Goal: Transaction & Acquisition: Book appointment/travel/reservation

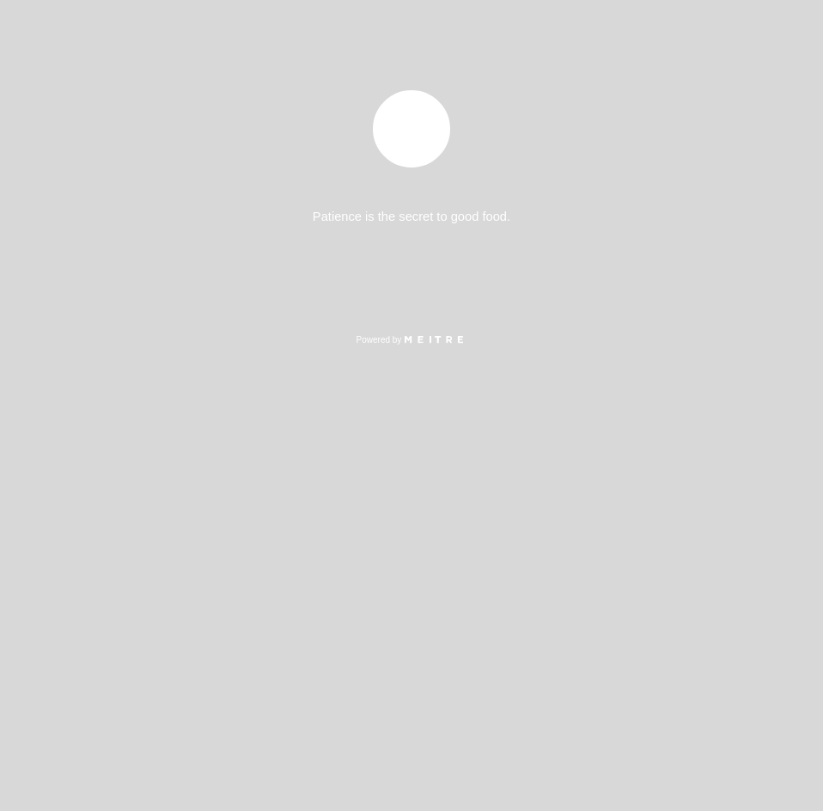
select select "pt"
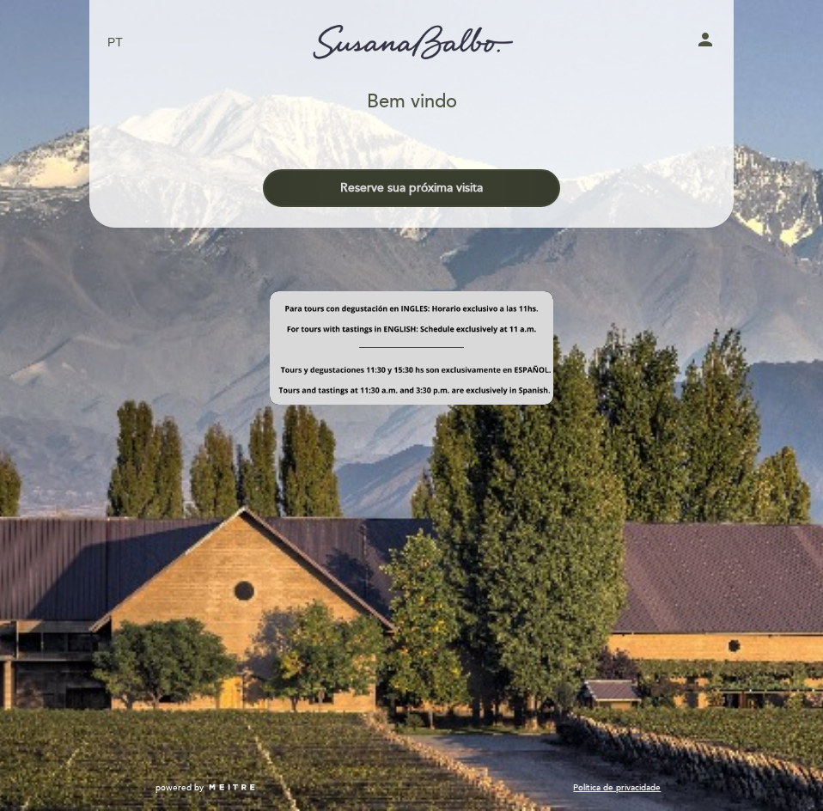
click at [436, 191] on button "Reserve sua próxima visita" at bounding box center [411, 188] width 297 height 38
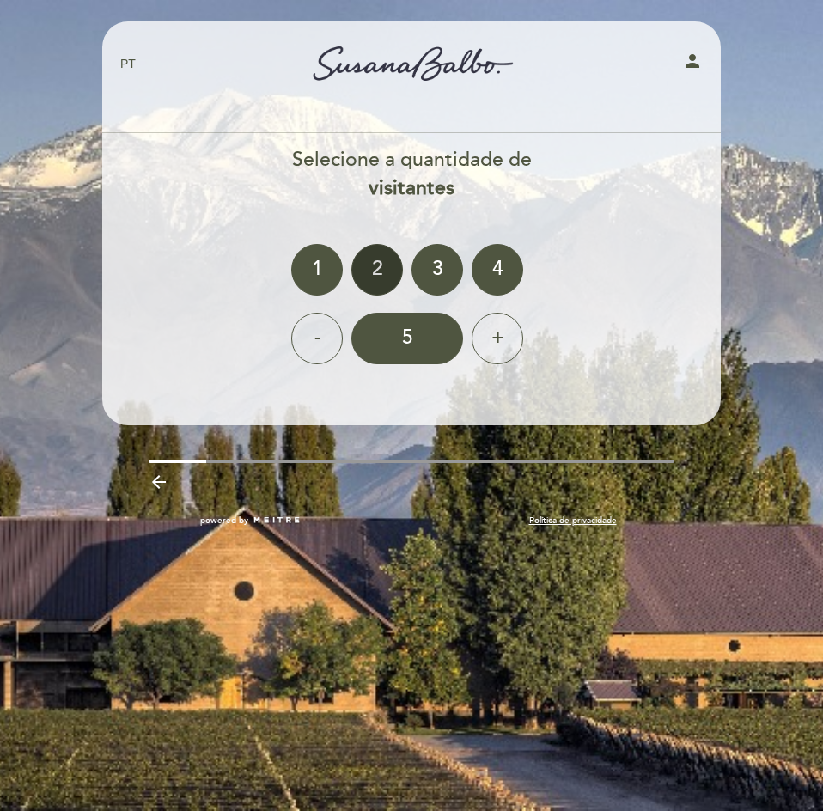
click at [377, 278] on div "2" at bounding box center [377, 270] width 52 height 52
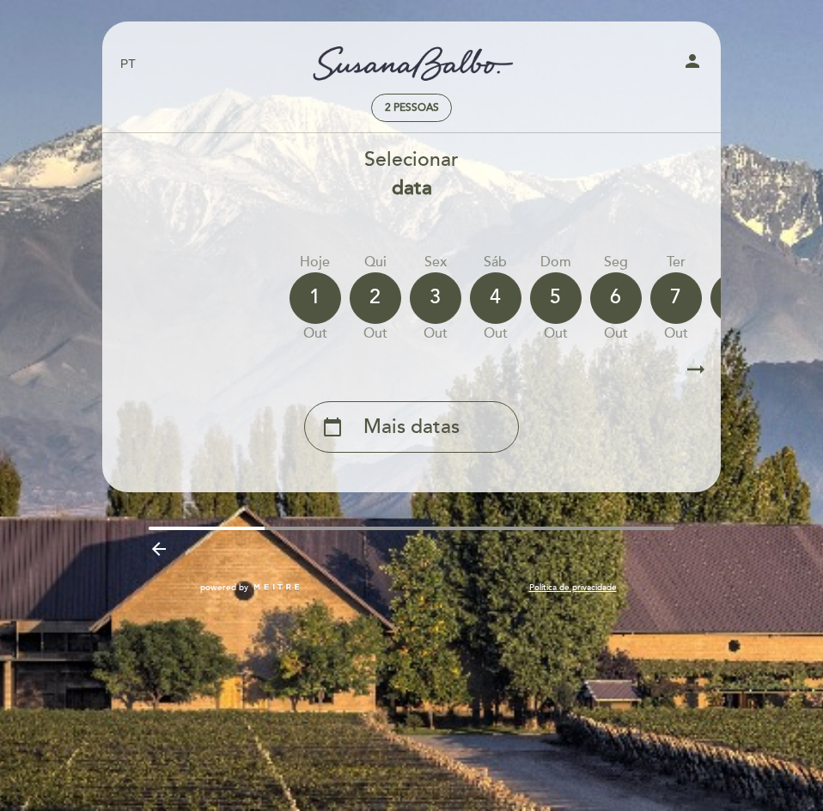
click at [700, 369] on icon "arrow_right_alt" at bounding box center [696, 369] width 26 height 37
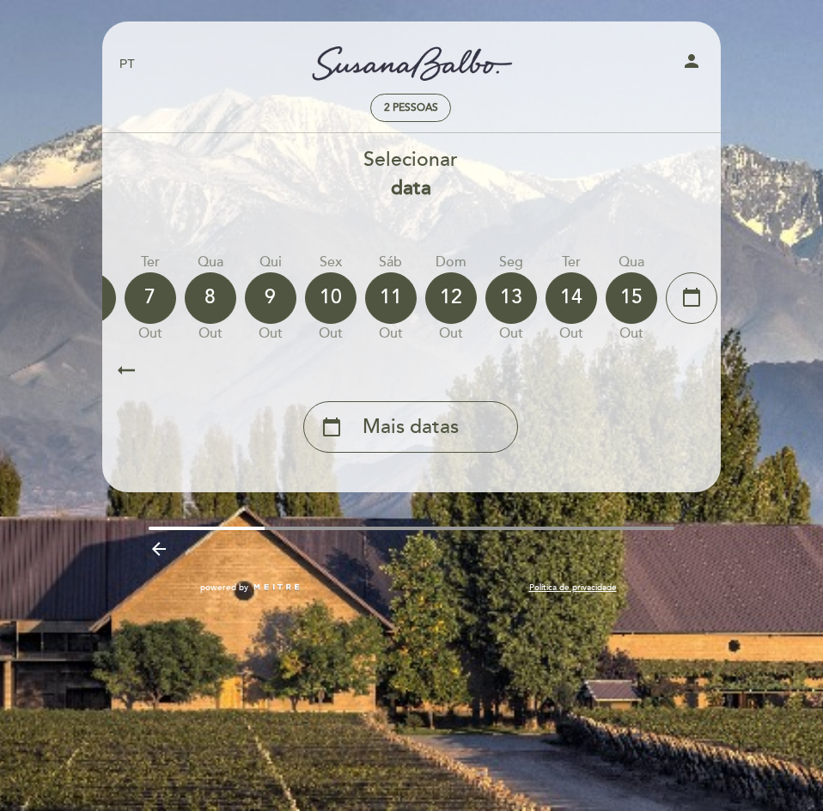
scroll to position [0, 530]
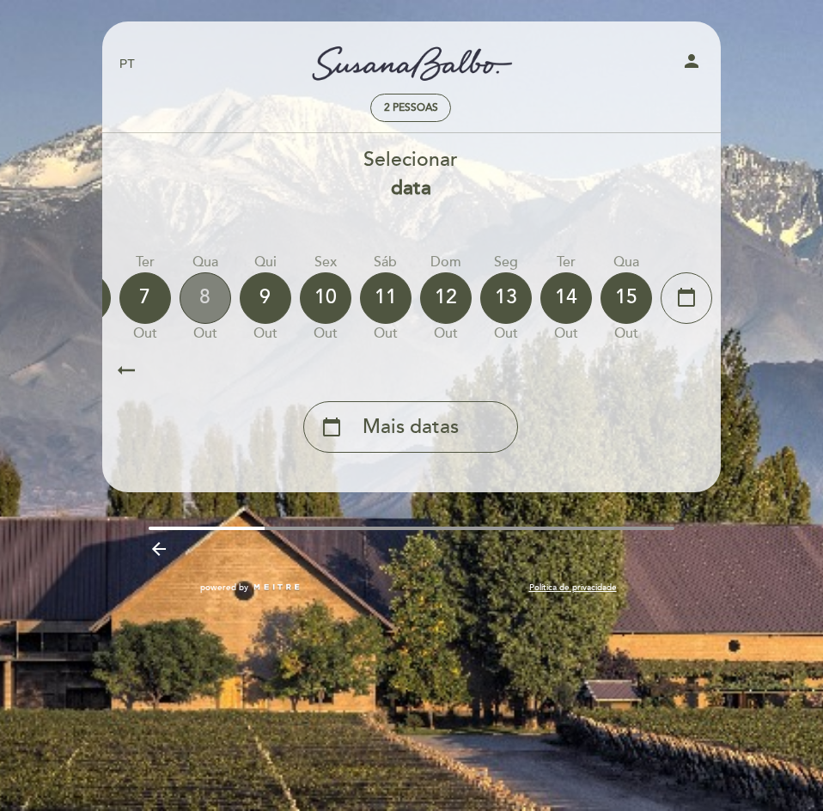
click at [209, 302] on div "8" at bounding box center [206, 298] width 52 height 52
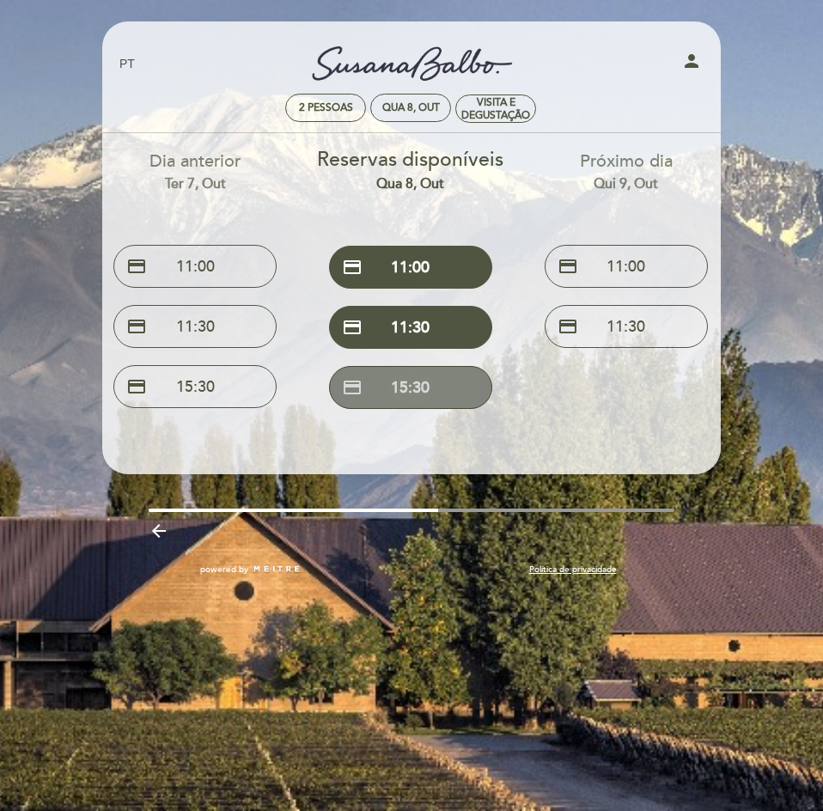
click at [437, 388] on button "credit_card 15:30" at bounding box center [410, 387] width 163 height 43
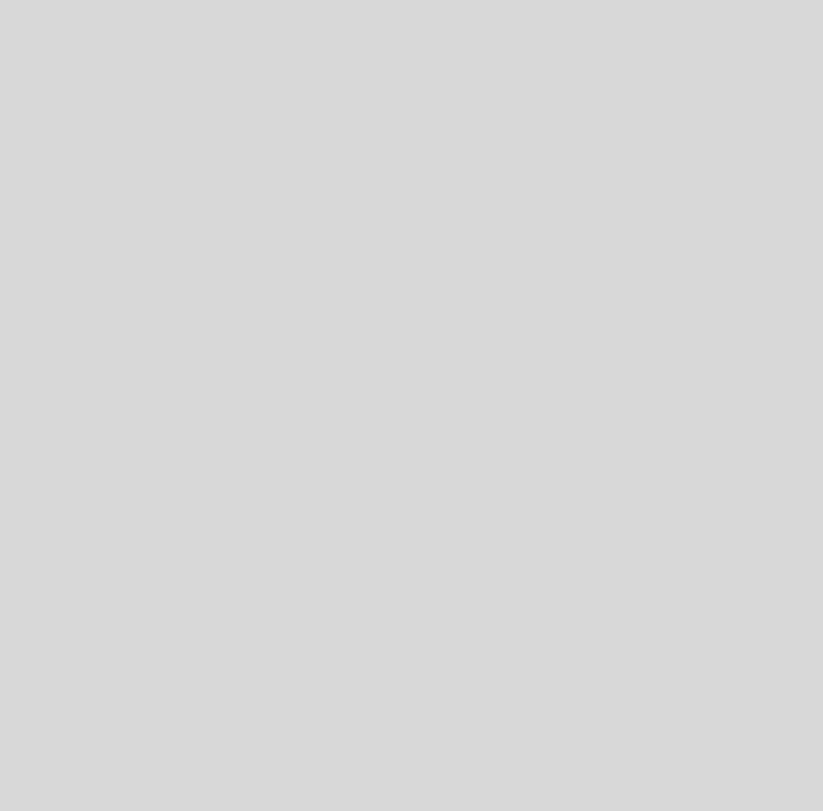
select select "pt"
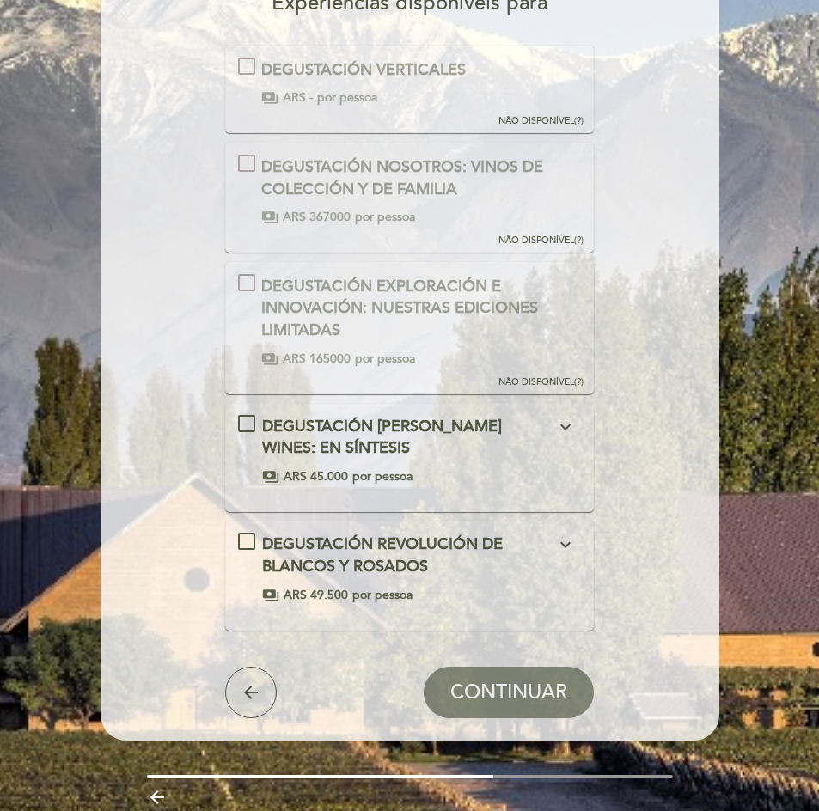
scroll to position [172, 0]
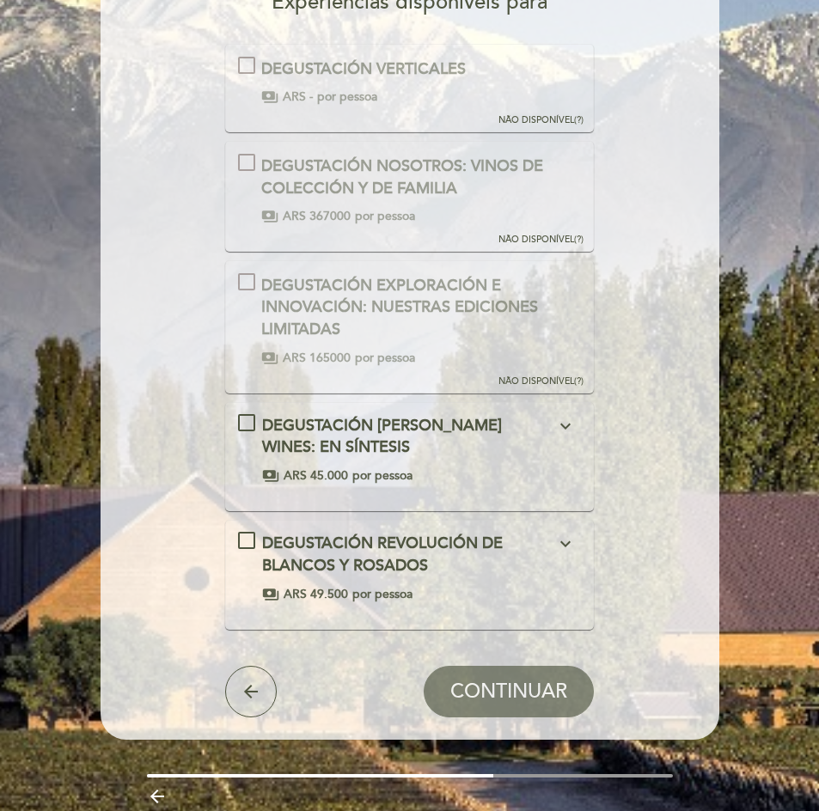
click at [567, 540] on icon "expand_more" at bounding box center [565, 544] width 21 height 21
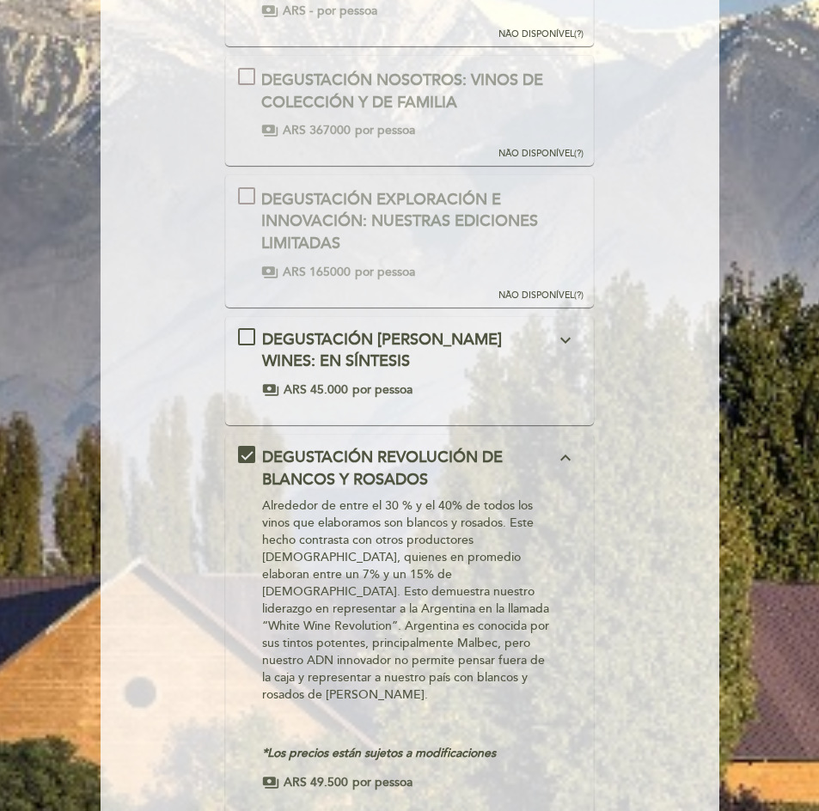
scroll to position [344, 0]
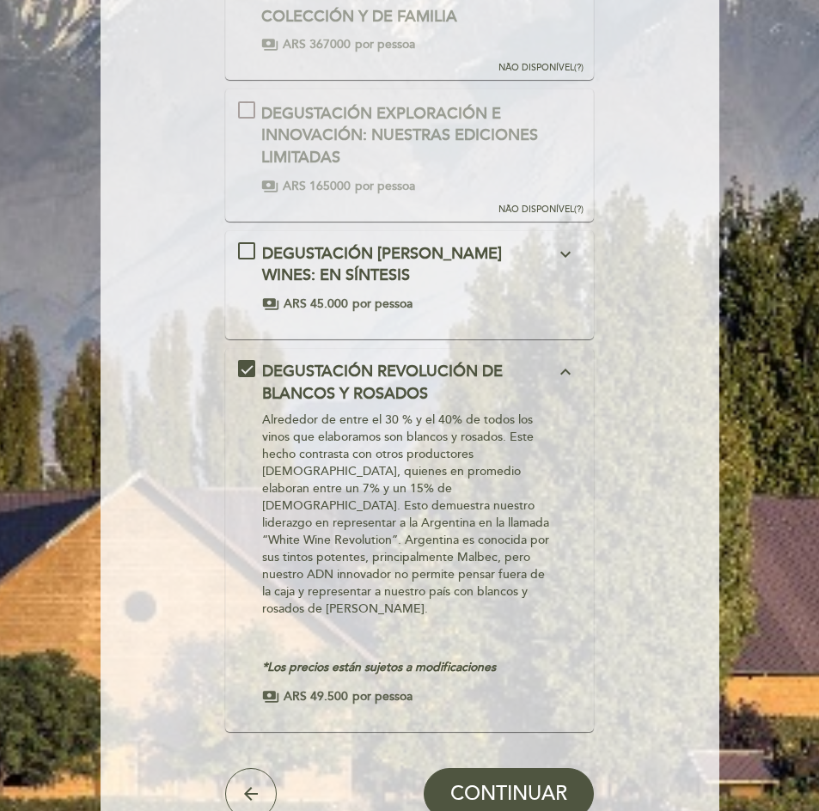
click at [567, 251] on icon "expand_more" at bounding box center [565, 254] width 21 height 21
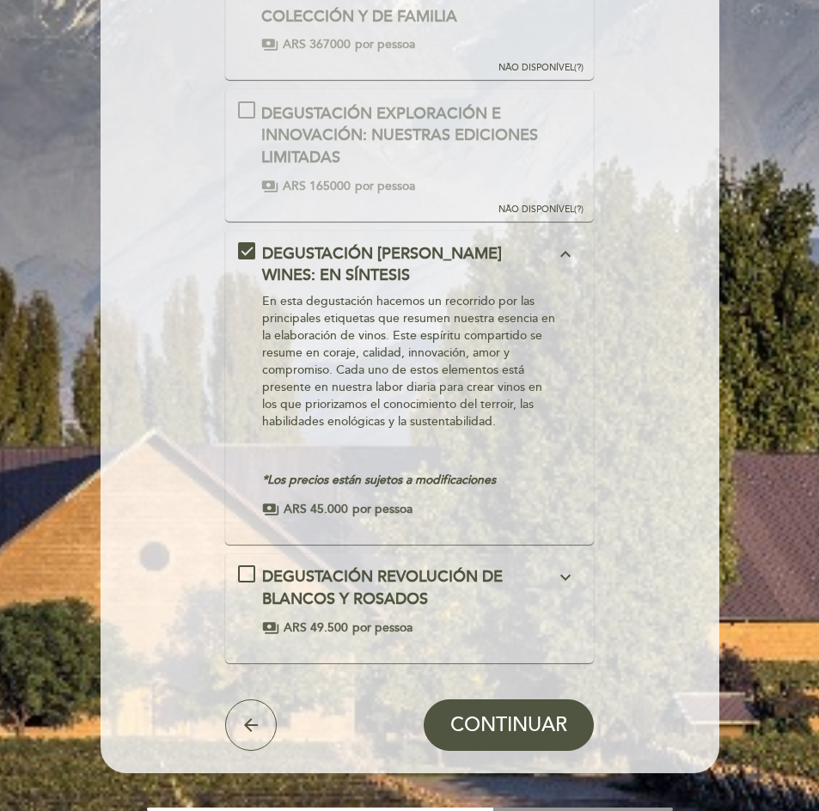
click at [567, 251] on icon "expand_less" at bounding box center [565, 254] width 21 height 21
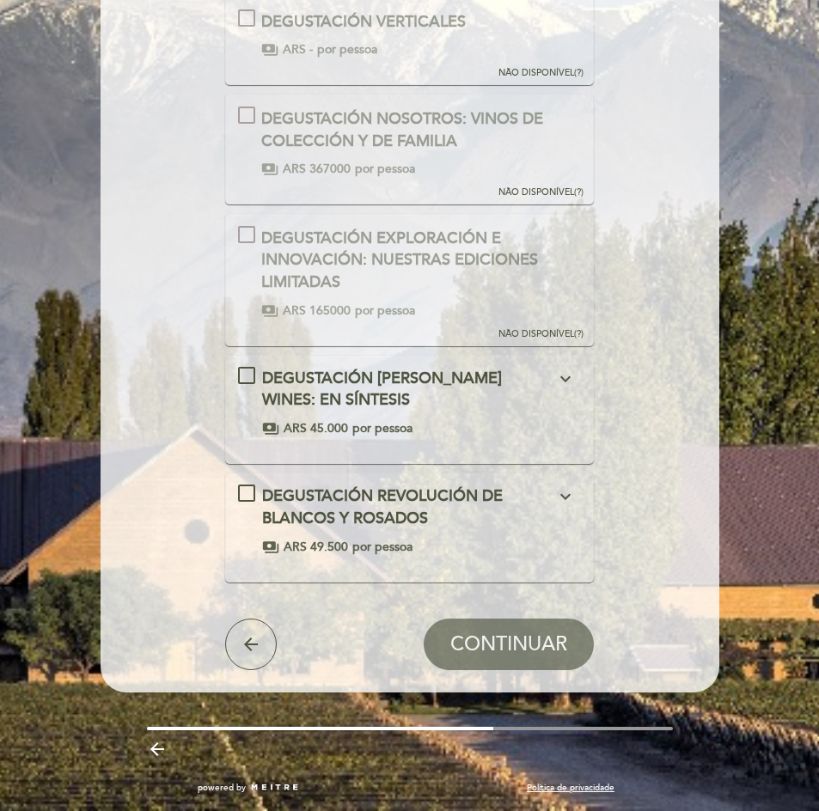
scroll to position [219, 0]
click at [558, 502] on icon "expand_more" at bounding box center [565, 496] width 21 height 21
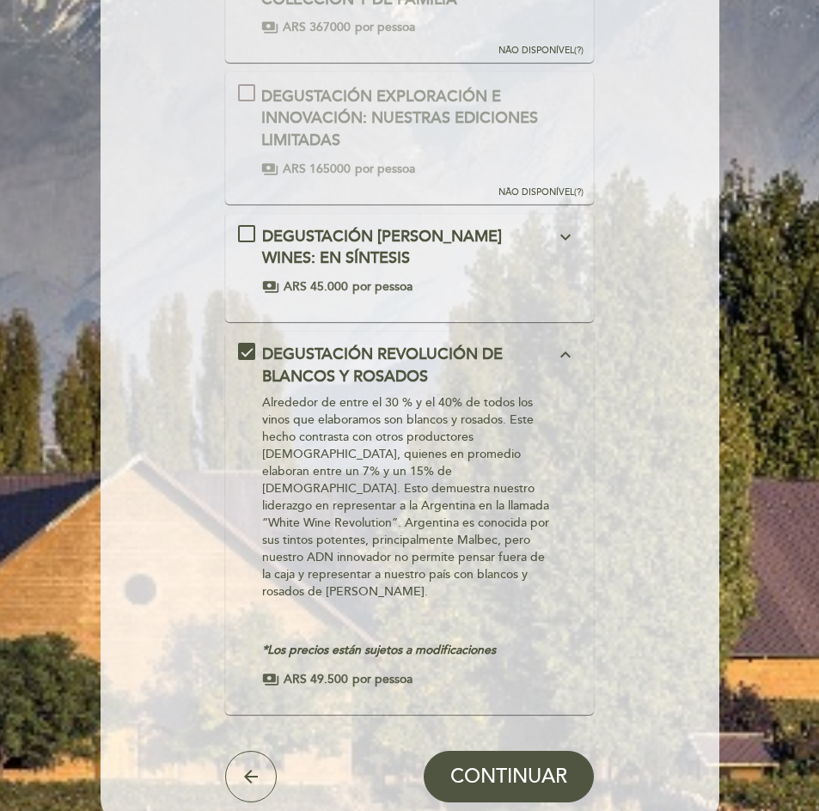
scroll to position [391, 0]
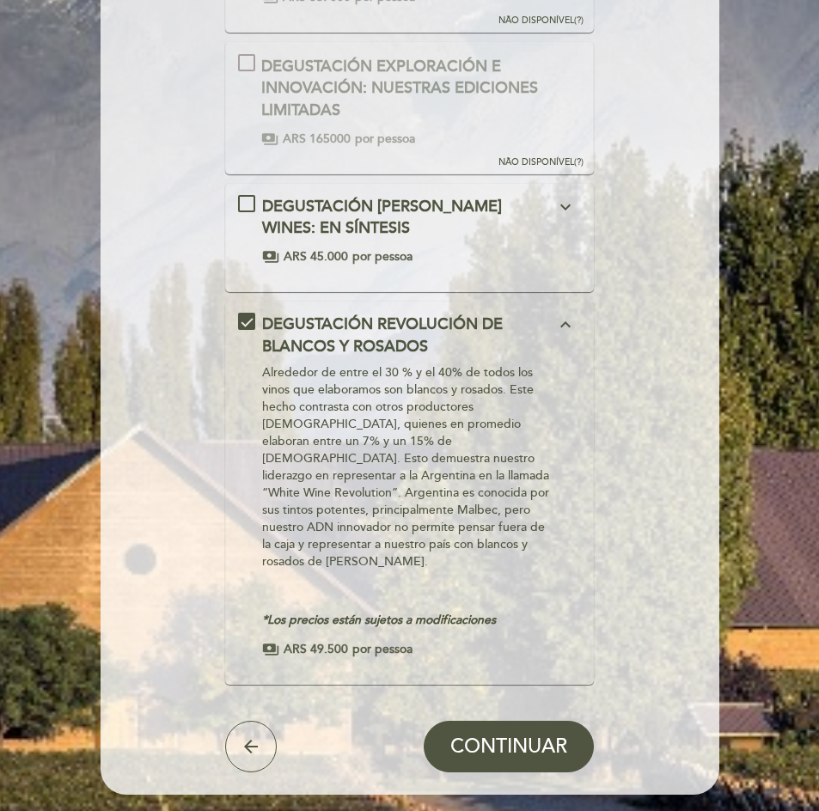
click at [554, 326] on button "expand_less" at bounding box center [565, 325] width 31 height 22
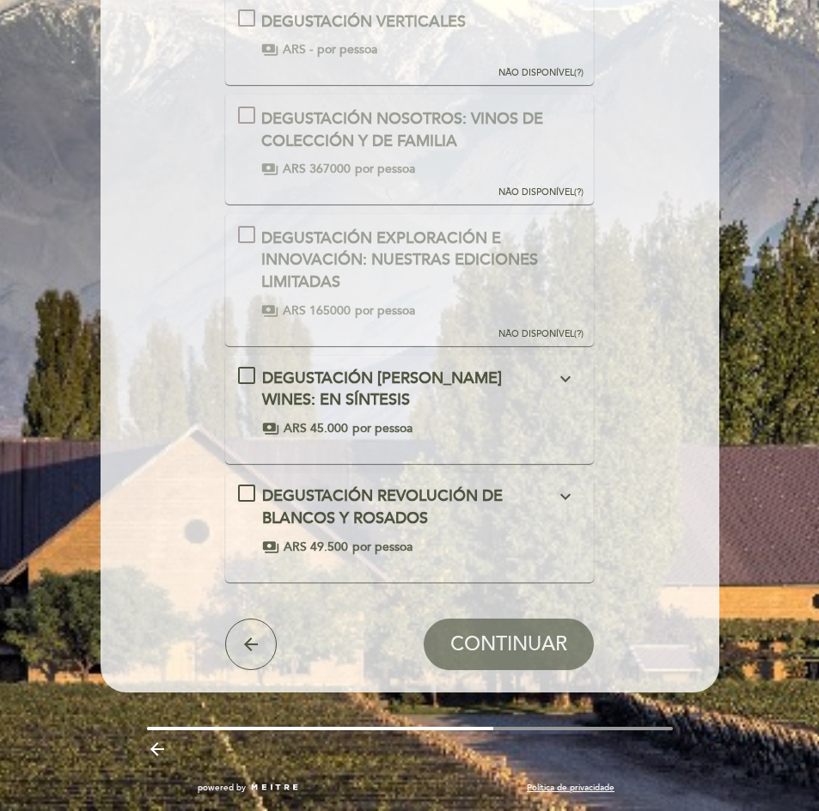
click at [575, 384] on icon "expand_more" at bounding box center [565, 379] width 21 height 21
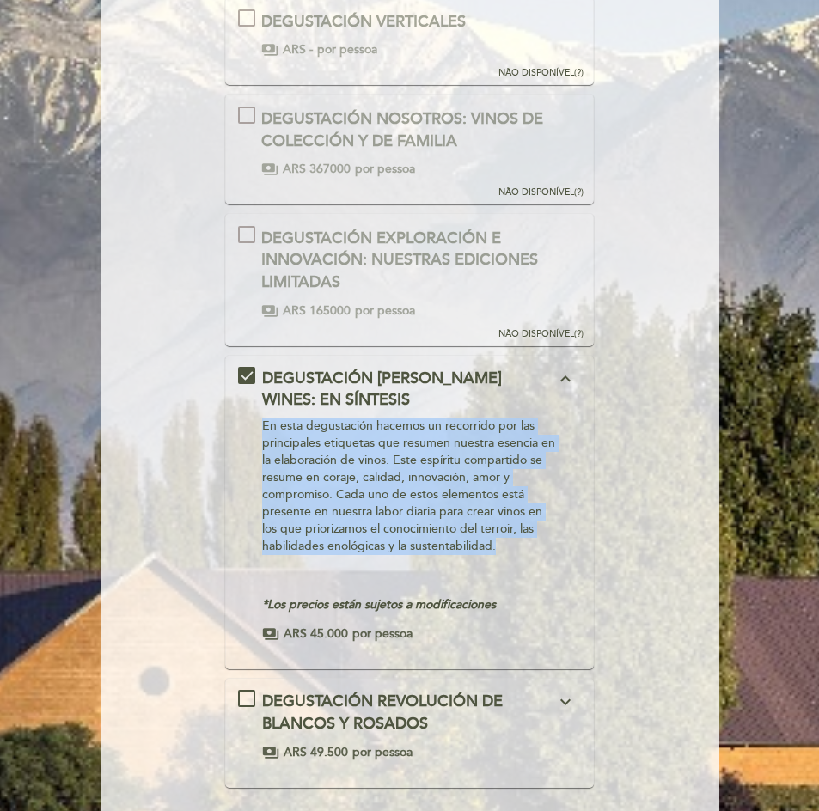
drag, startPoint x: 259, startPoint y: 419, endPoint x: 500, endPoint y: 548, distance: 274.1
click at [498, 548] on div "DEGUSTACIÓN [PERSON_NAME] WINES: EN SÍNTESIS expand_less En esta degustación ha…" at bounding box center [409, 506] width 343 height 276
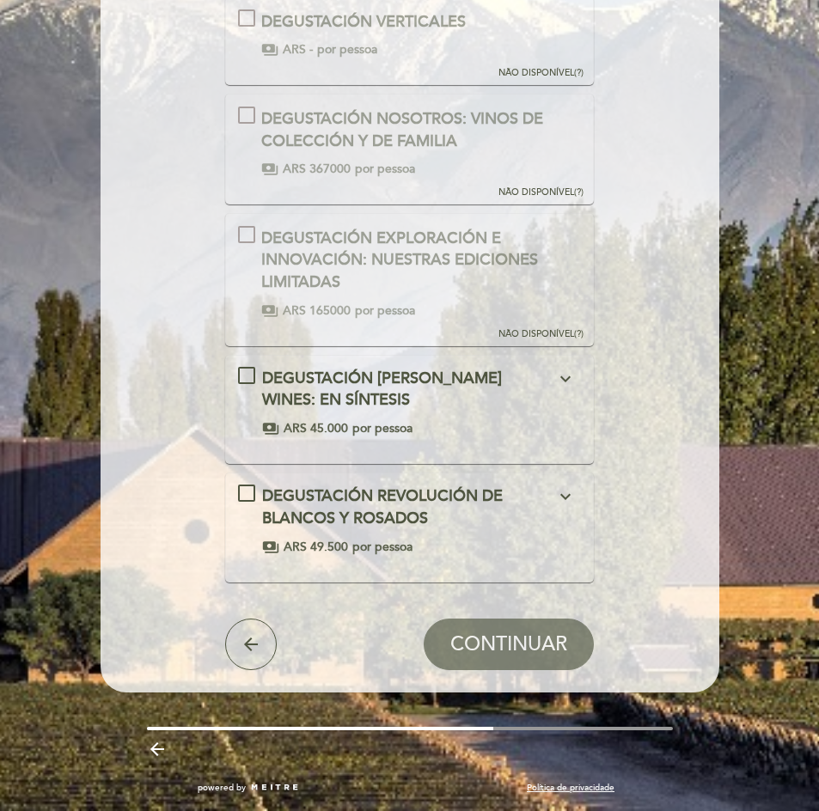
click at [443, 241] on div "DEGUSTACIÓN EXPLORACIÓN E INNOVACIÓN: NUESTRAS EDICIONES LIMITADAS" at bounding box center [421, 261] width 320 height 66
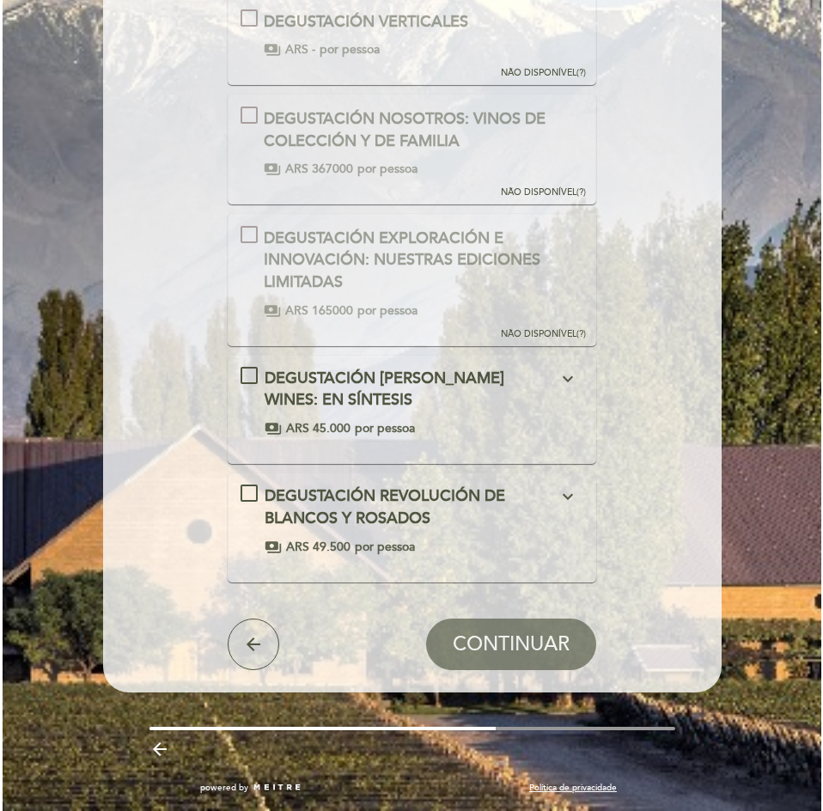
scroll to position [0, 0]
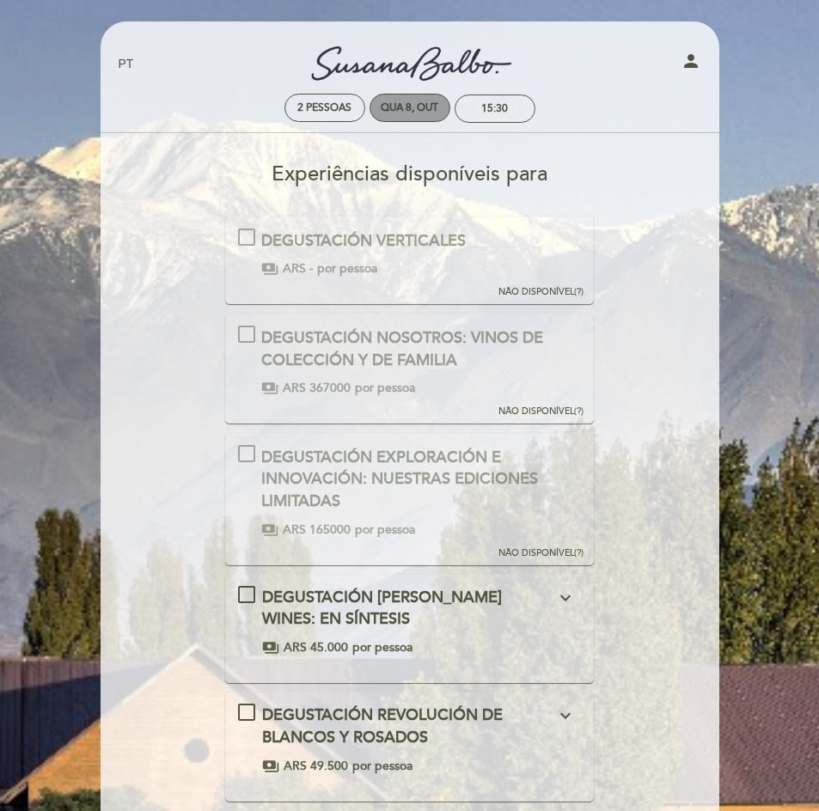
click at [407, 102] on div "Qua 8, out" at bounding box center [410, 107] width 58 height 13
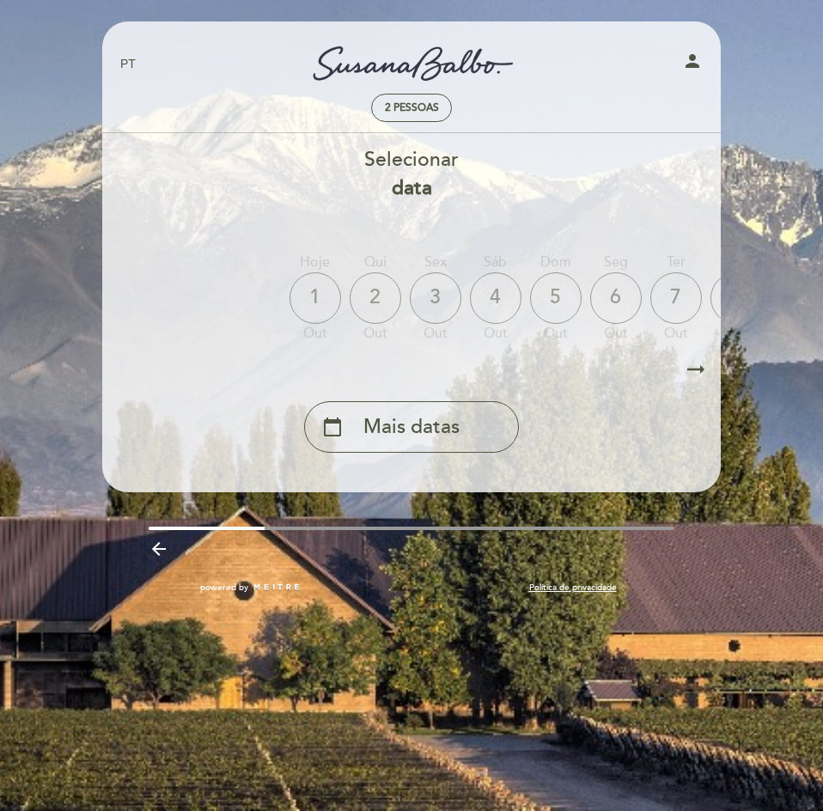
click at [693, 364] on icon "arrow_right_alt" at bounding box center [696, 369] width 26 height 37
click at [693, 364] on icon "arrow_right_alt" at bounding box center [695, 369] width 26 height 37
click at [135, 369] on icon "arrow_right_alt" at bounding box center [126, 369] width 26 height 37
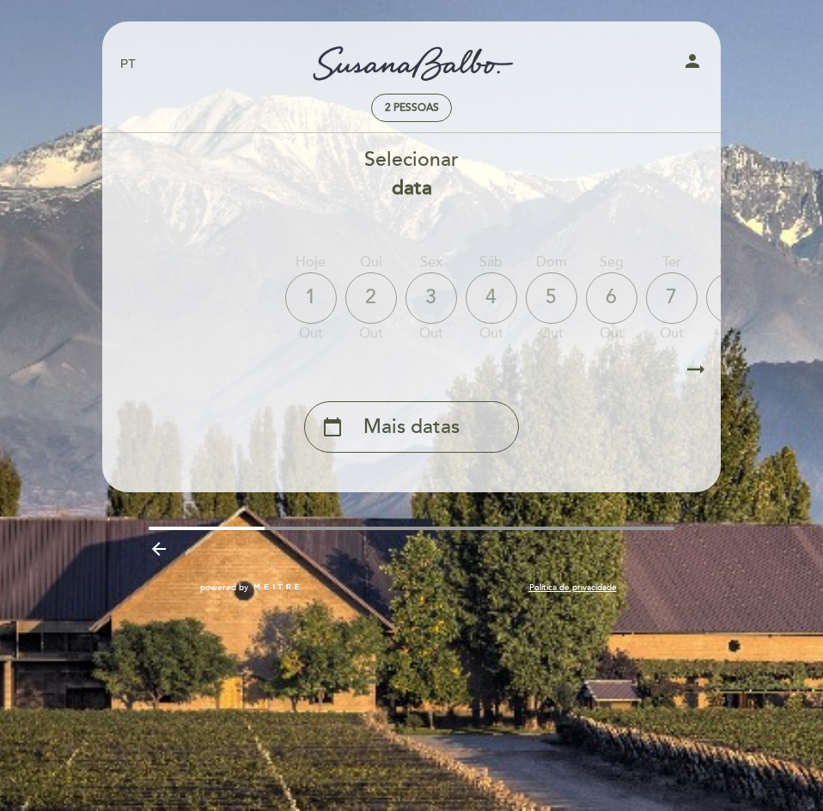
click at [700, 377] on icon "arrow_right_alt" at bounding box center [696, 369] width 26 height 37
click at [123, 367] on icon "arrow_right_alt" at bounding box center [126, 369] width 26 height 37
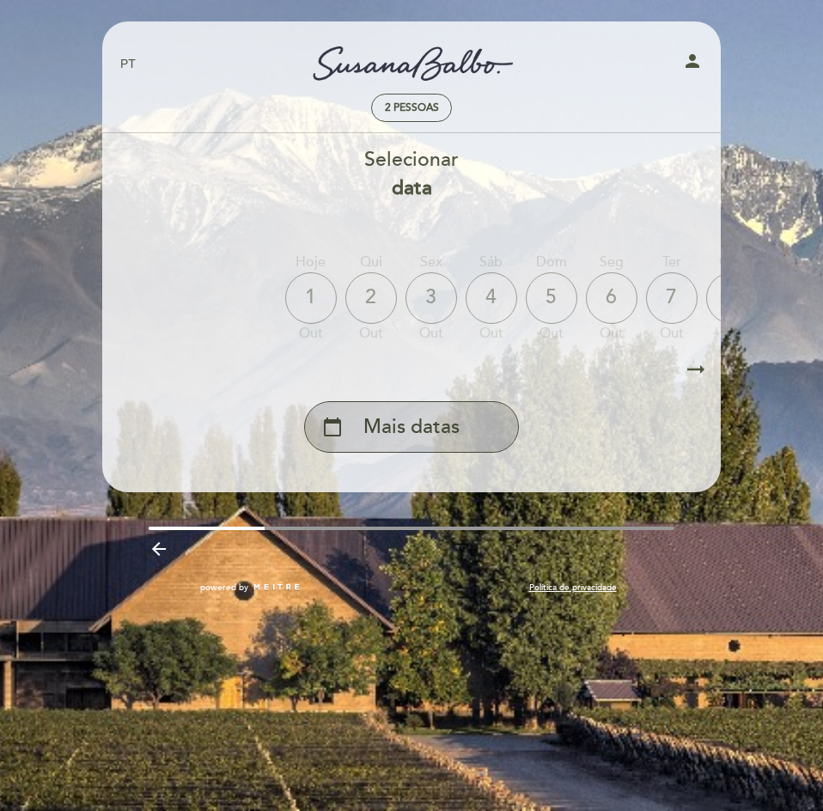
click at [432, 421] on span "Mais datas" at bounding box center [412, 427] width 96 height 28
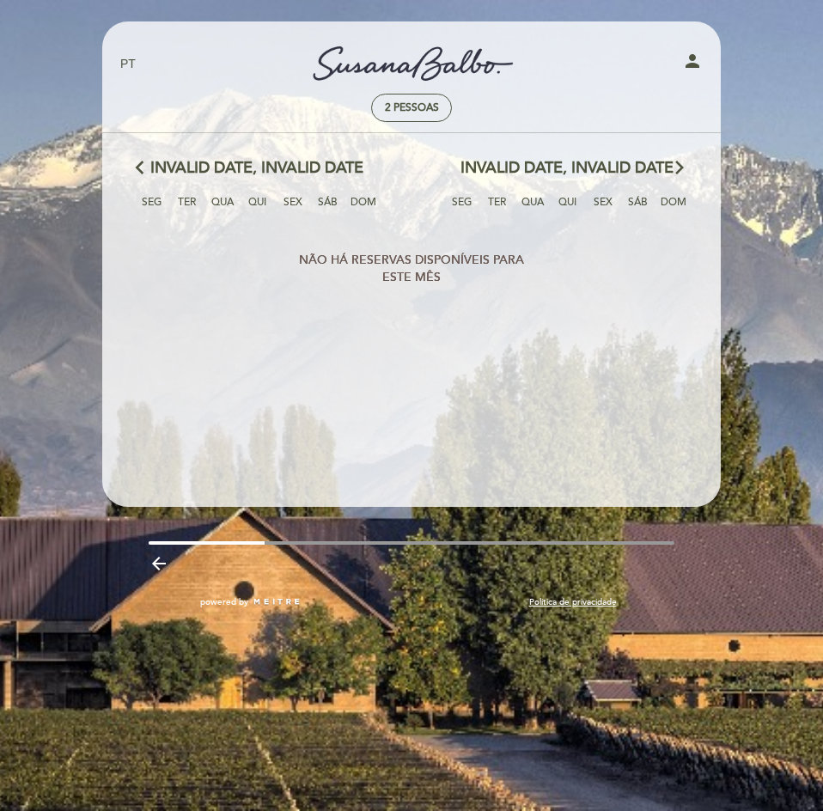
click at [154, 168] on span "Invalid date, Invalid date" at bounding box center [256, 168] width 213 height 22
